Goal: Transaction & Acquisition: Purchase product/service

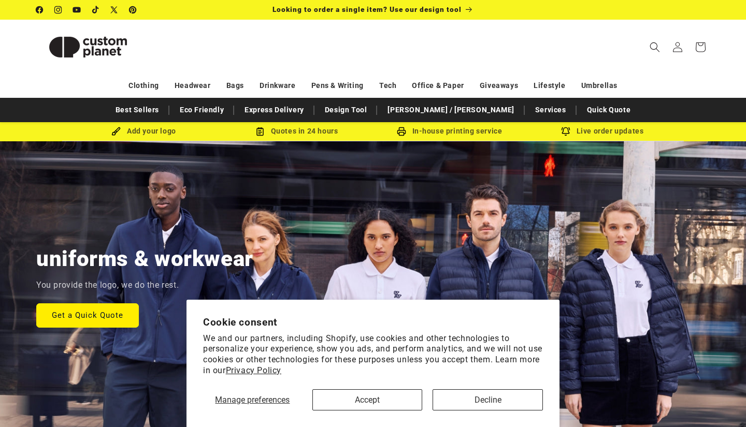
click at [380, 401] on button "Accept" at bounding box center [367, 400] width 110 height 21
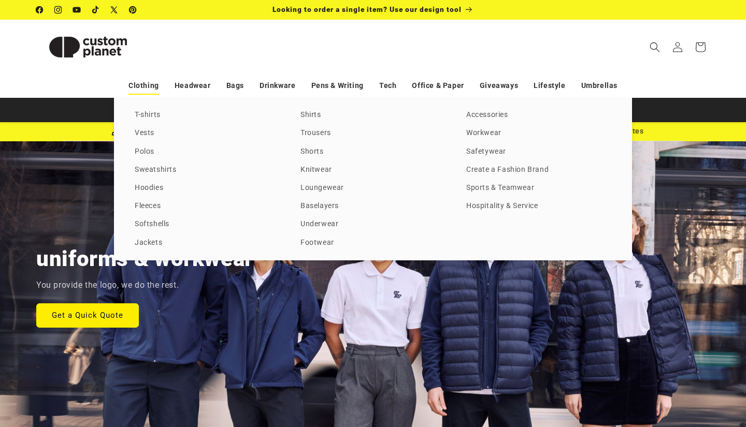
click at [146, 85] on link "Clothing" at bounding box center [143, 86] width 31 height 18
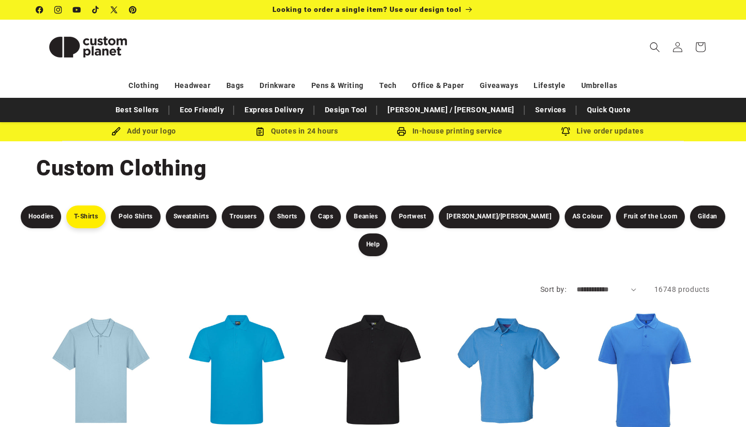
click at [92, 212] on link "T-Shirts" at bounding box center [85, 217] width 39 height 23
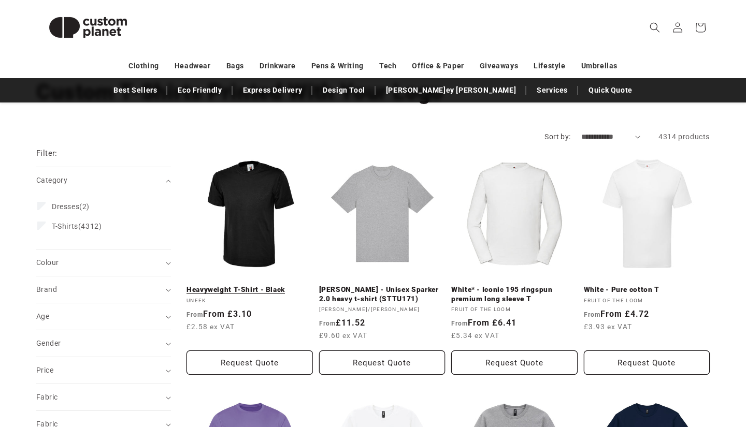
scroll to position [77, 0]
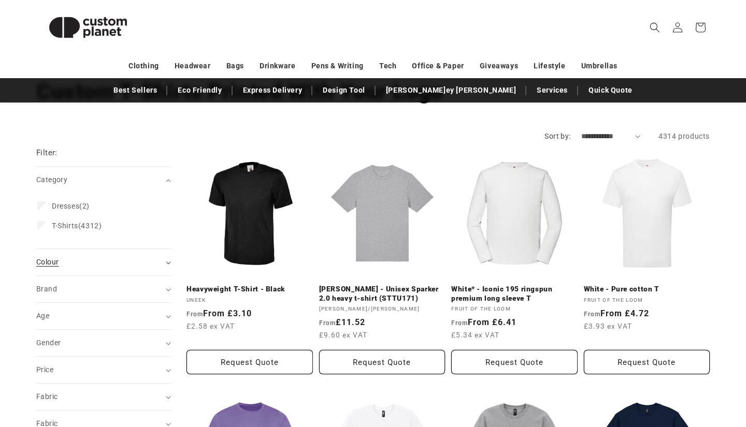
click at [66, 266] on div "Colour (0)" at bounding box center [99, 262] width 126 height 11
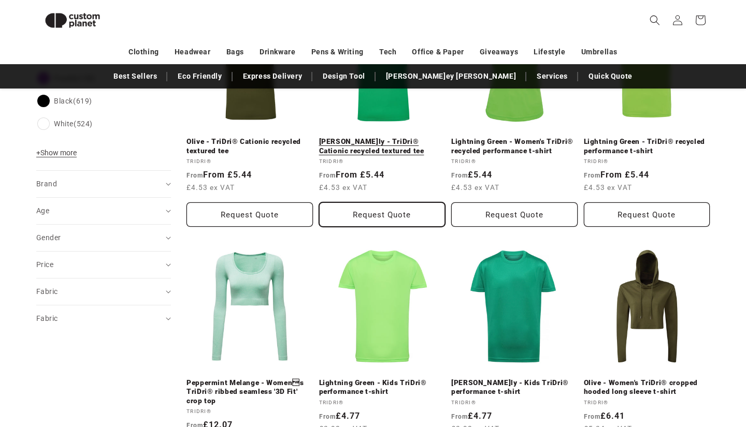
scroll to position [460, 0]
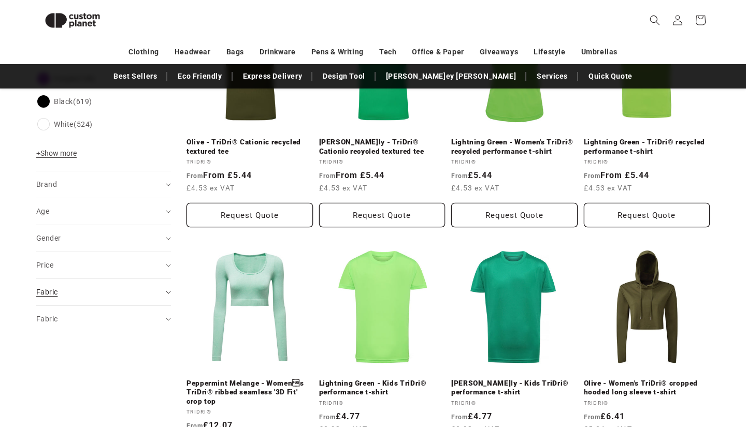
click at [166, 287] on summary "Fabric (0)" at bounding box center [103, 292] width 135 height 26
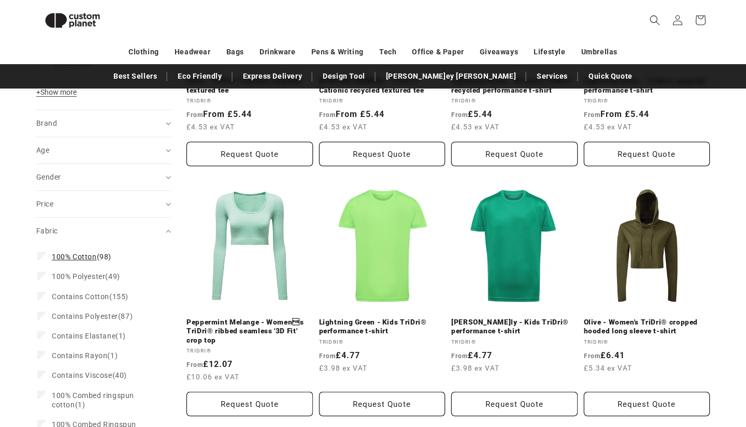
scroll to position [522, 0]
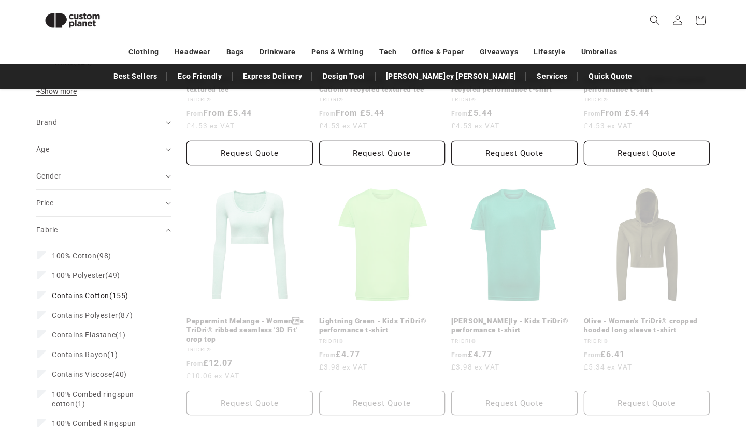
click at [45, 295] on icon at bounding box center [41, 295] width 8 height 8
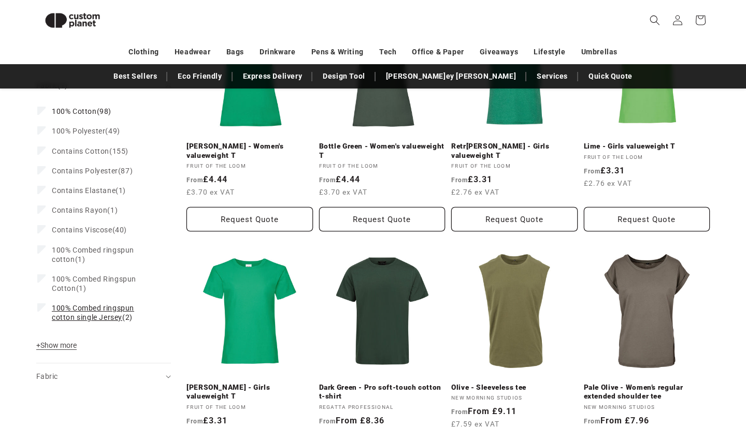
scroll to position [689, 0]
click at [45, 305] on icon at bounding box center [41, 307] width 8 height 8
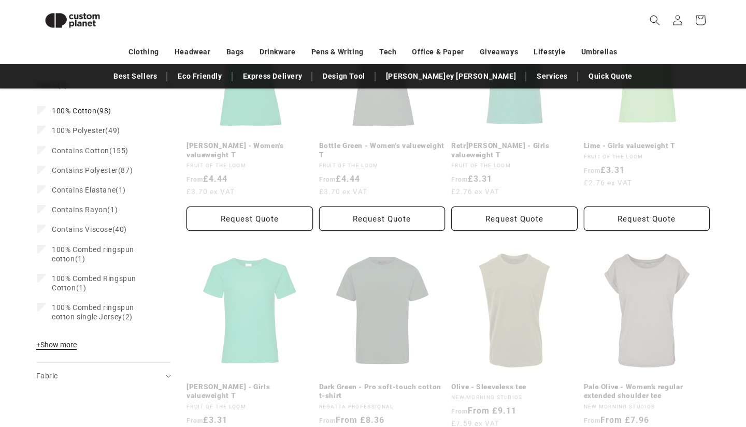
click at [49, 343] on span "+ Show more" at bounding box center [56, 345] width 40 height 8
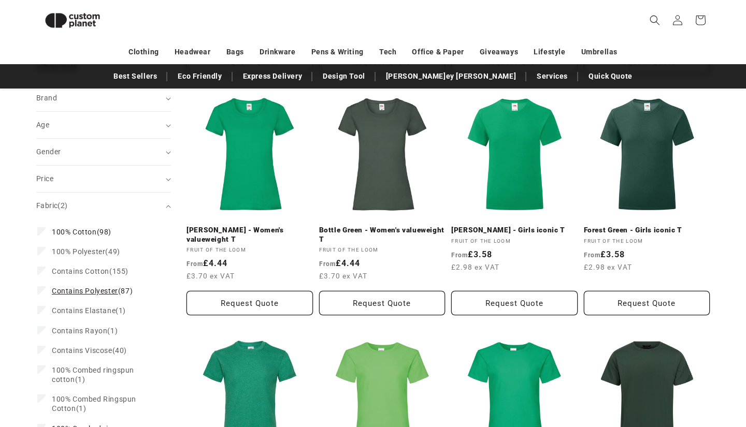
scroll to position [609, 0]
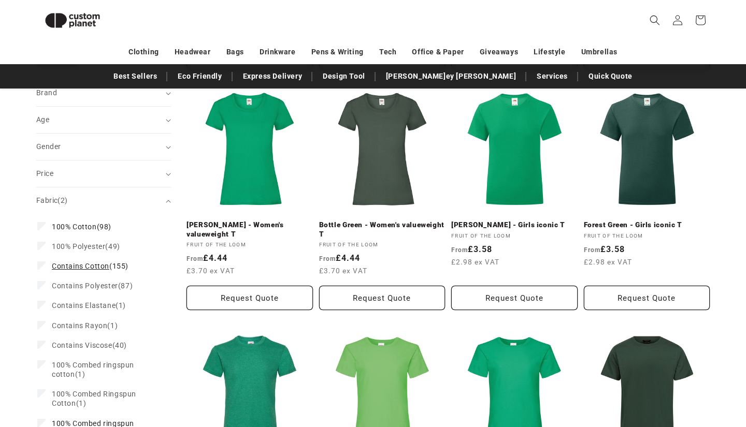
click at [45, 262] on icon at bounding box center [41, 266] width 8 height 8
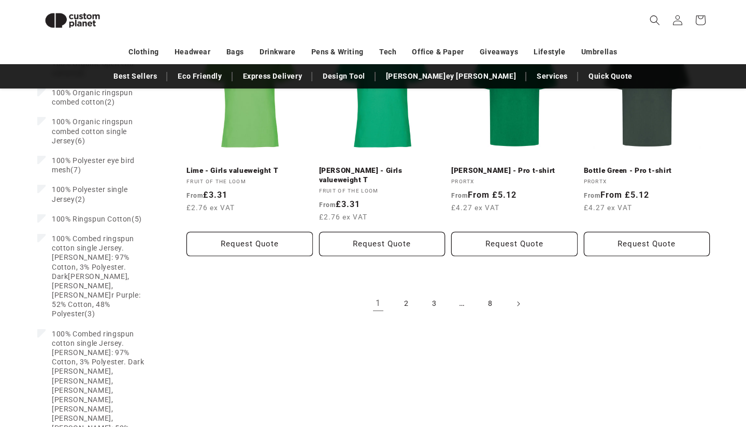
scroll to position [1160, 0]
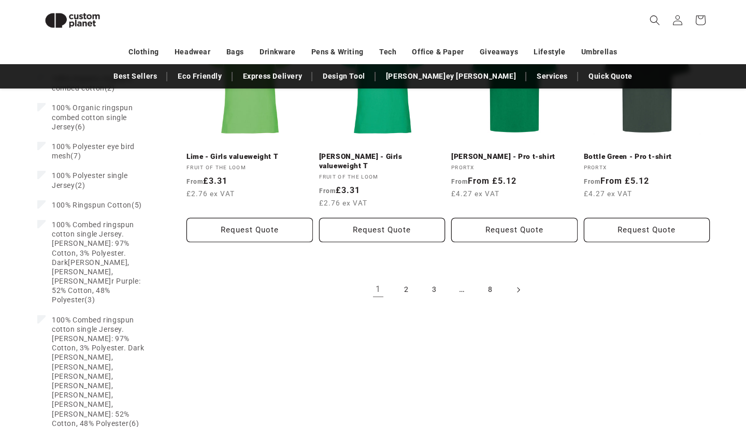
click at [513, 285] on span "Next page" at bounding box center [518, 290] width 10 height 10
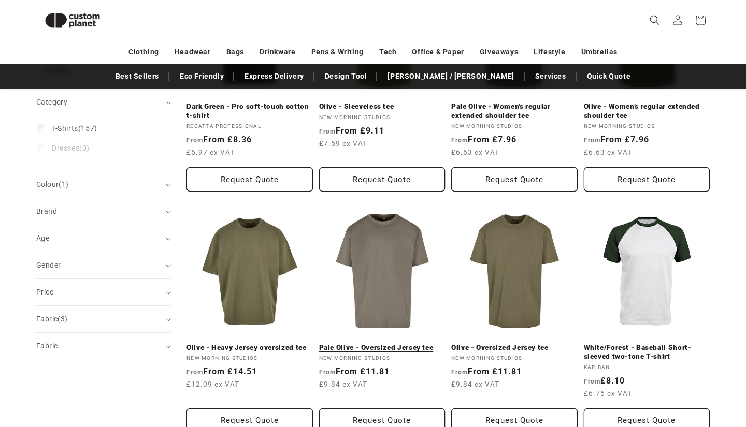
scroll to position [282, 0]
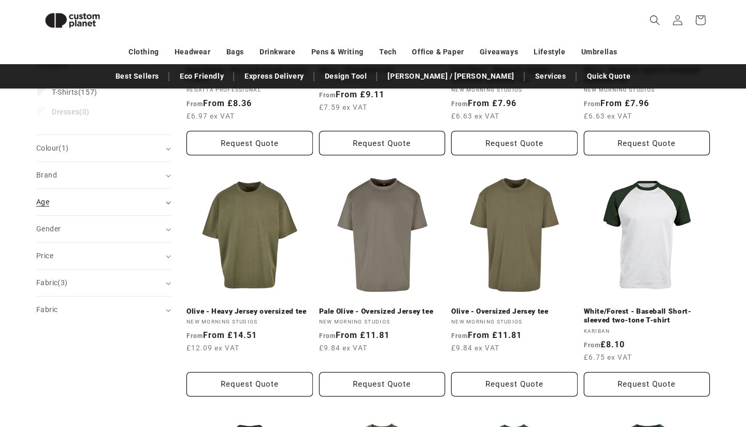
click at [170, 203] on icon "Age (0 selected)" at bounding box center [168, 203] width 5 height 3
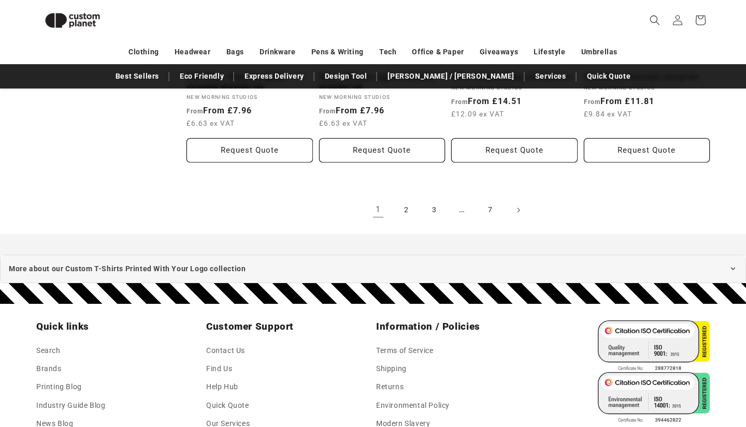
scroll to position [1236, 0]
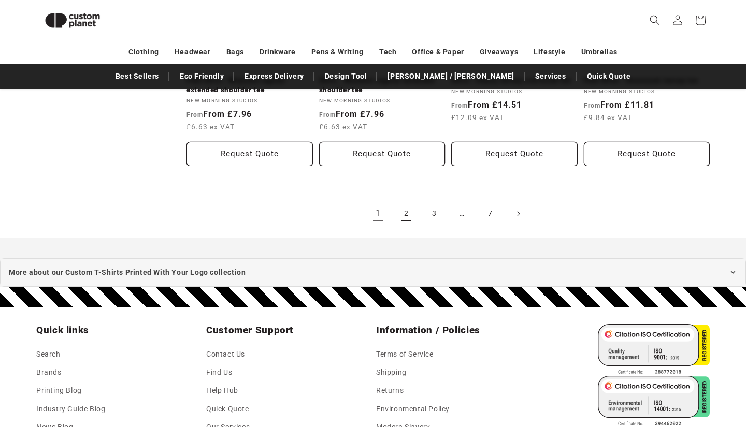
click at [408, 211] on link "2" at bounding box center [406, 214] width 23 height 23
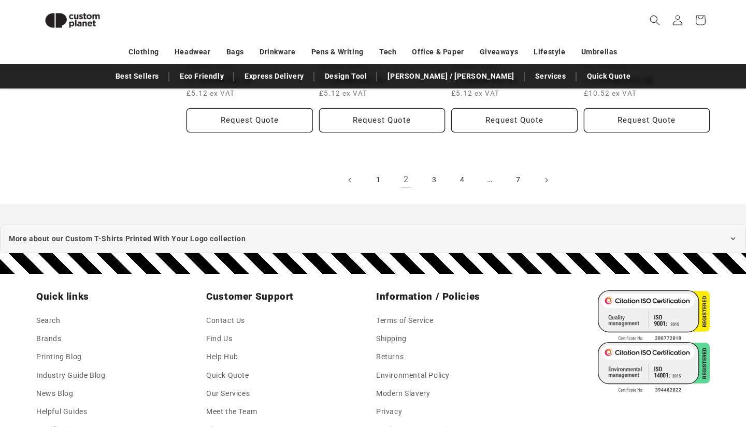
scroll to position [1294, 0]
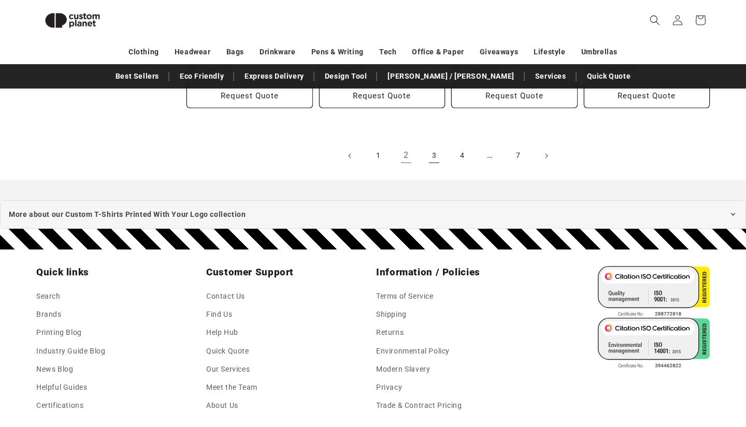
click at [437, 154] on link "3" at bounding box center [434, 156] width 23 height 23
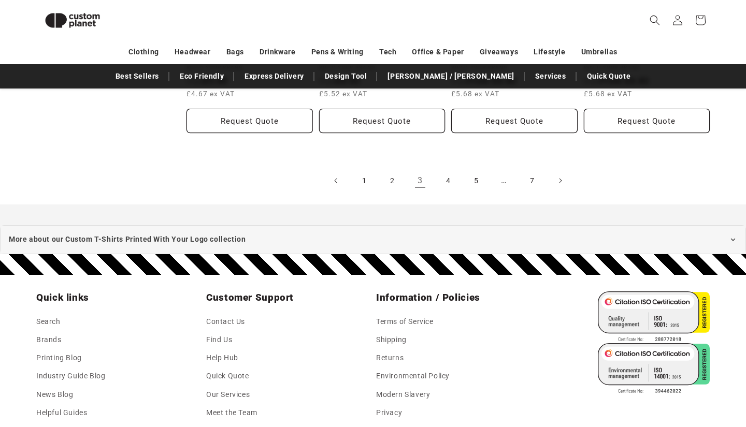
scroll to position [1220, 0]
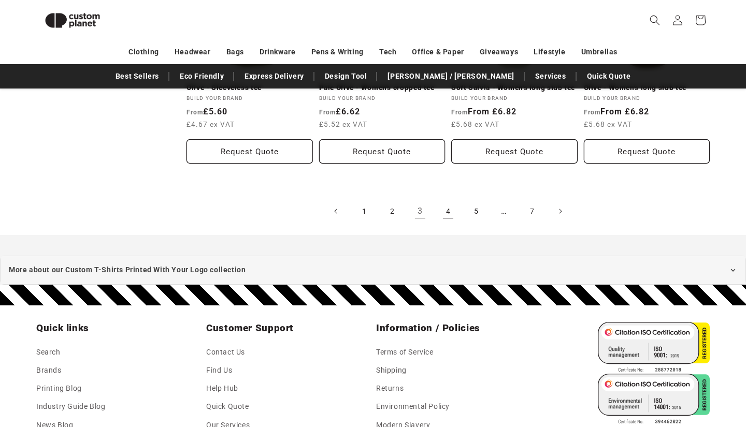
click at [449, 201] on link "4" at bounding box center [448, 211] width 23 height 23
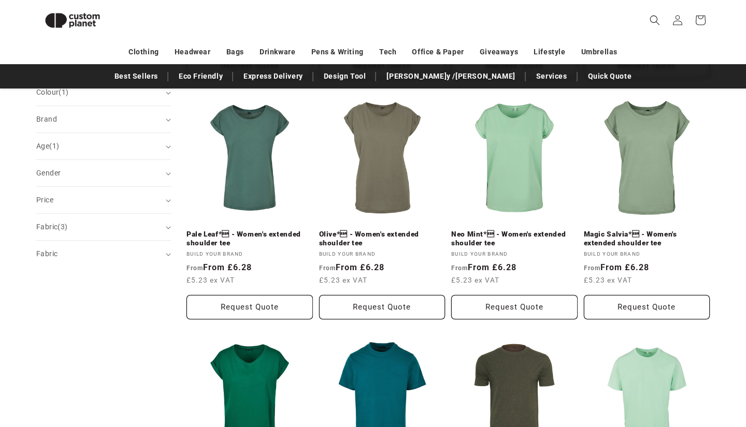
scroll to position [351, 0]
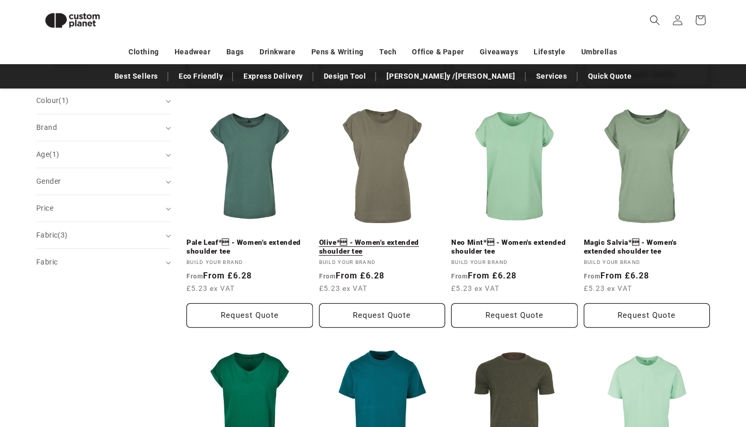
click at [375, 238] on link "Olive* - Women's extended shoulder tee" at bounding box center [382, 247] width 126 height 18
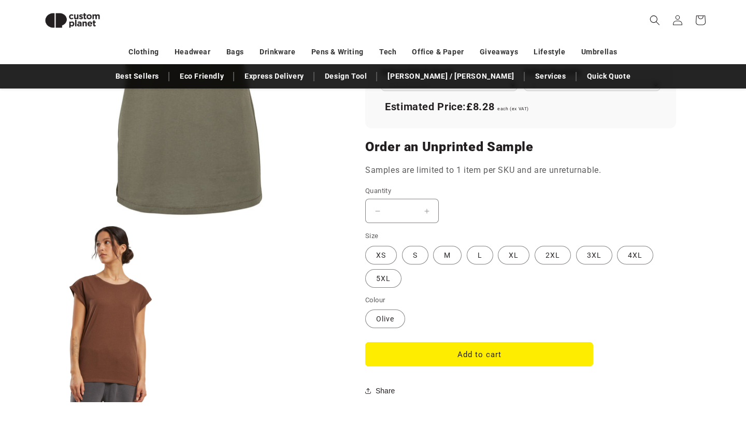
scroll to position [769, 0]
click at [419, 252] on label "S Variant sold out or unavailable" at bounding box center [415, 256] width 26 height 19
click at [444, 251] on label "M Variant sold out or unavailable" at bounding box center [447, 256] width 28 height 19
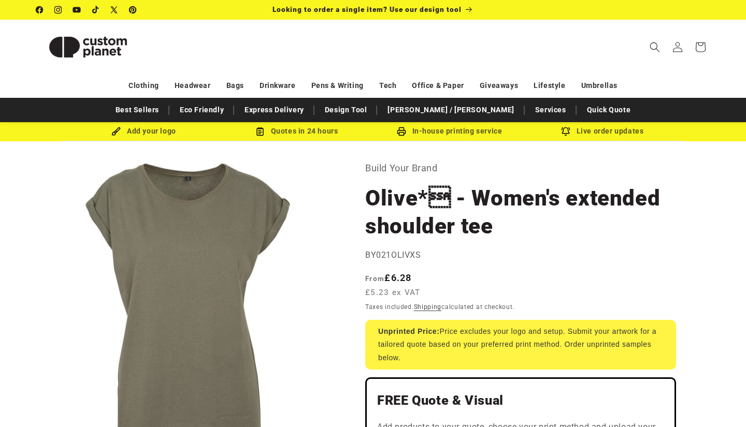
click at [159, 132] on div "Add your logo" at bounding box center [143, 131] width 153 height 13
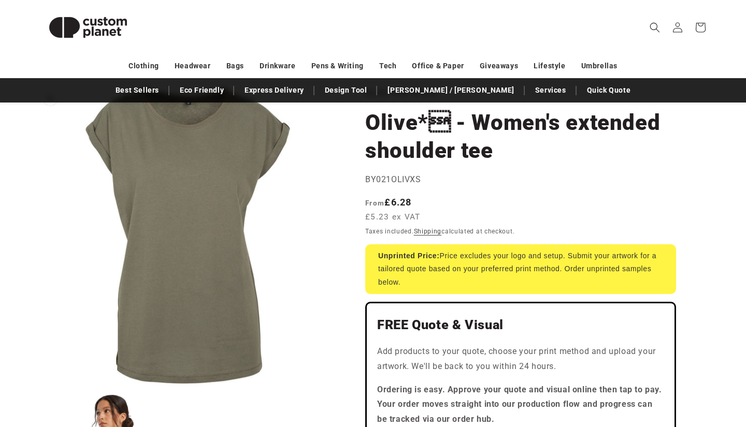
scroll to position [77, 0]
